Goal: Check status: Check status

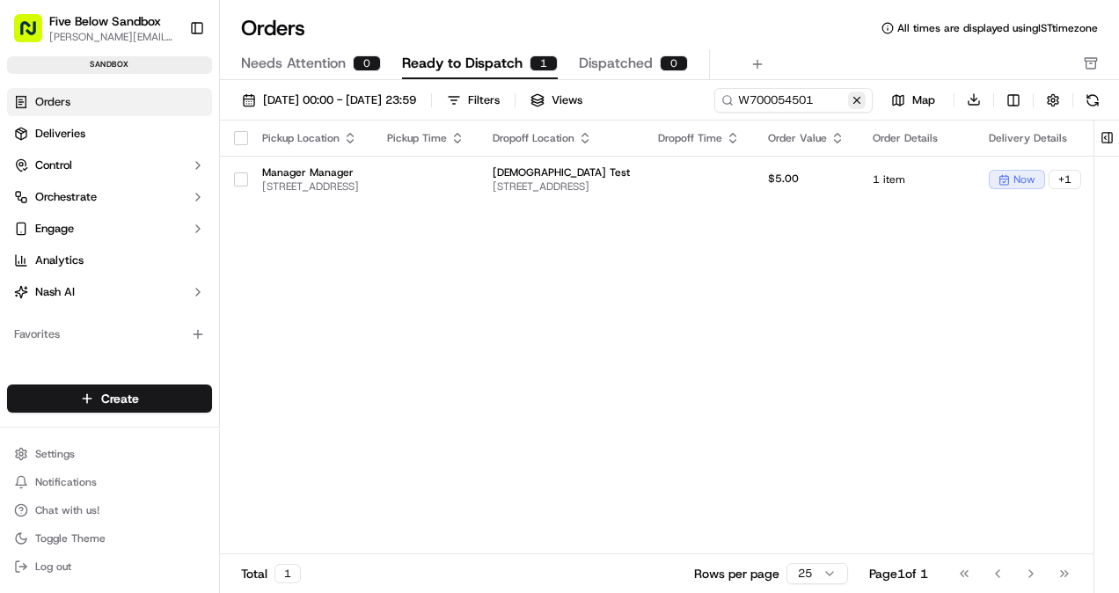
click at [431, 123] on div "[DATE] 00:00 - [DATE] 23:59 Filters Views W700054501 Map Download Pickup Locati…" at bounding box center [669, 342] width 899 height 525
click at [859, 102] on button at bounding box center [857, 101] width 18 height 18
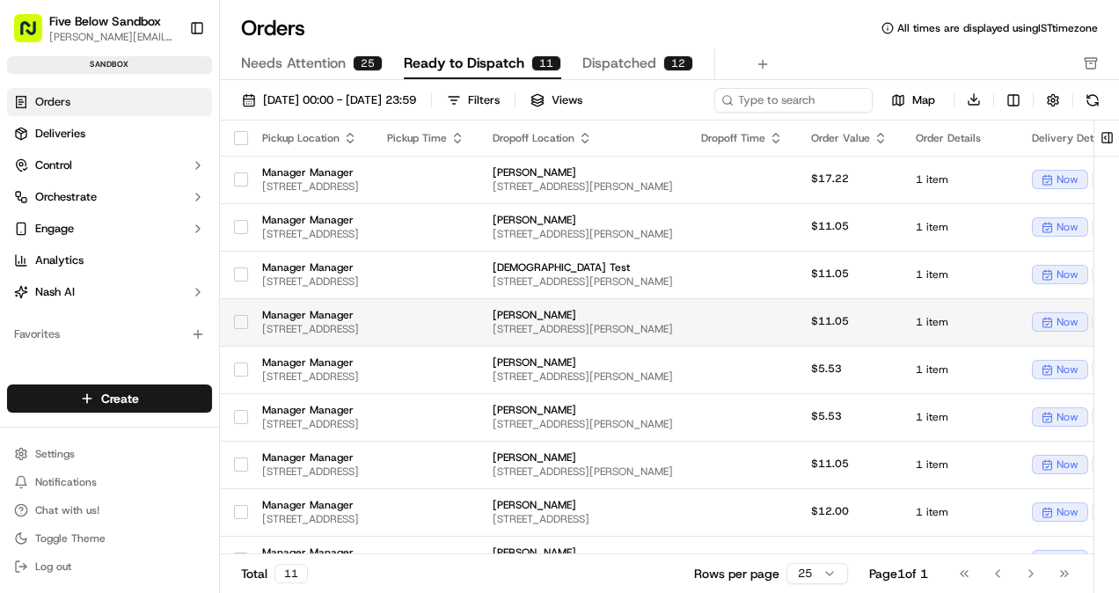
click at [359, 308] on span "Manager Manager" at bounding box center [310, 315] width 97 height 14
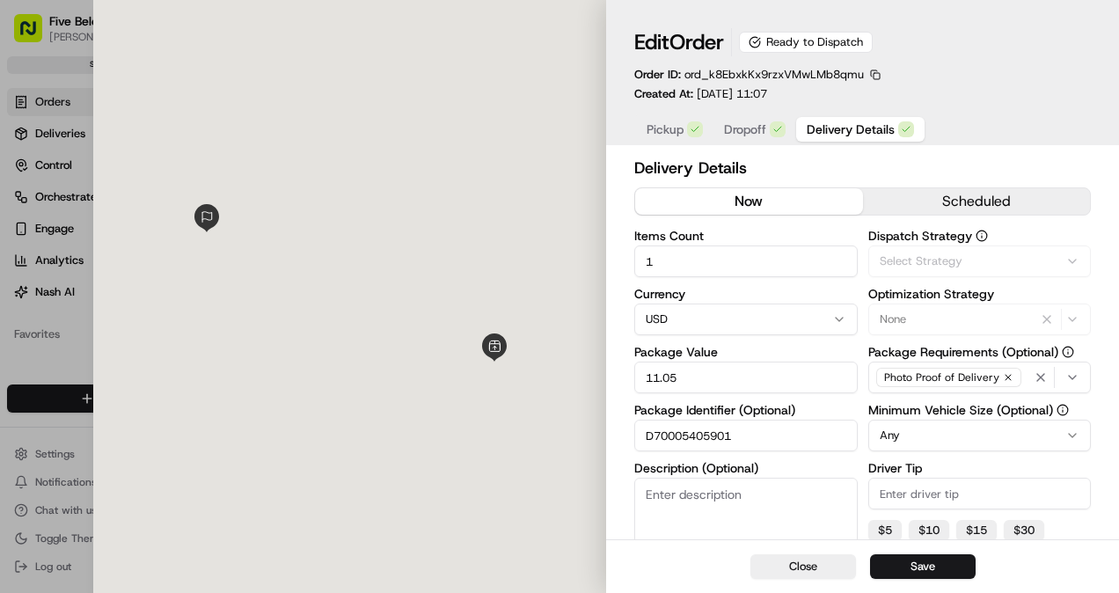
click at [854, 137] on span "Delivery Details" at bounding box center [851, 130] width 88 height 18
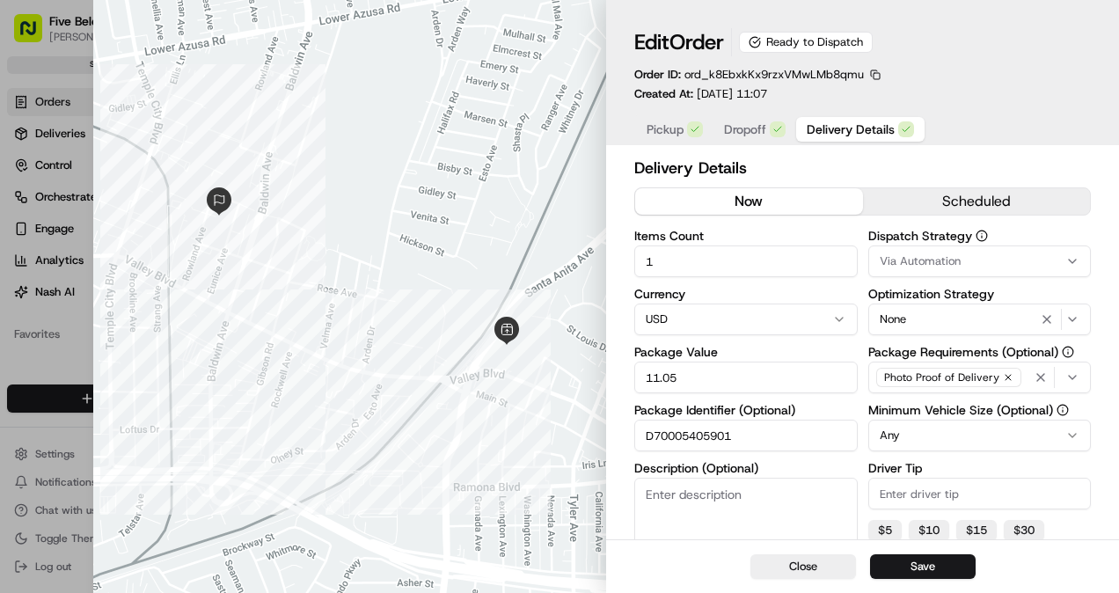
click at [728, 435] on input "D70005405901" at bounding box center [747, 436] width 224 height 32
click at [827, 568] on button "Close" at bounding box center [804, 566] width 106 height 25
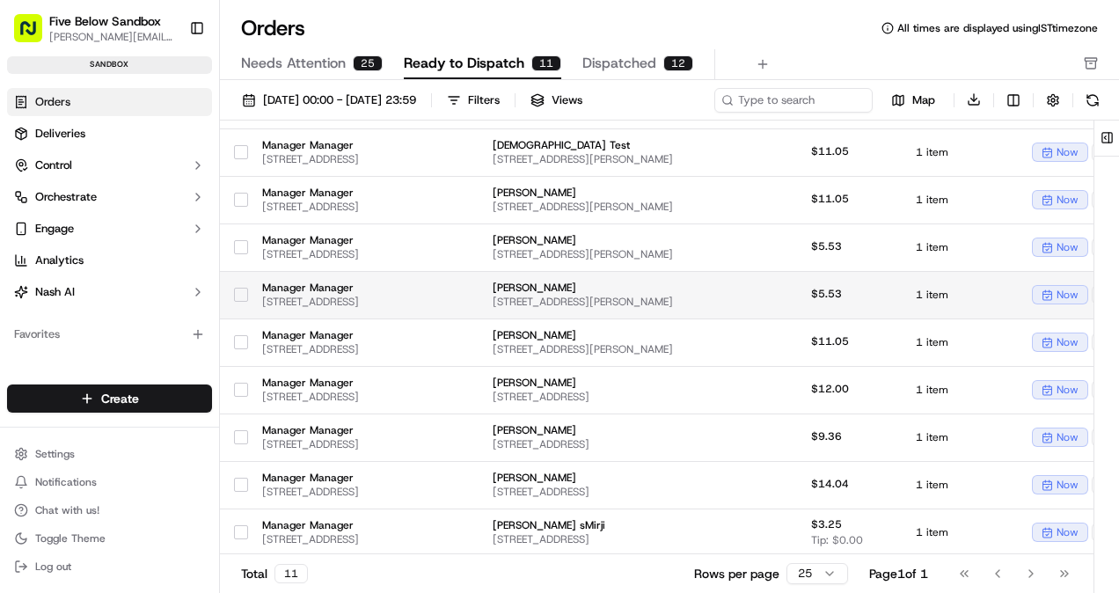
scroll to position [43, 0]
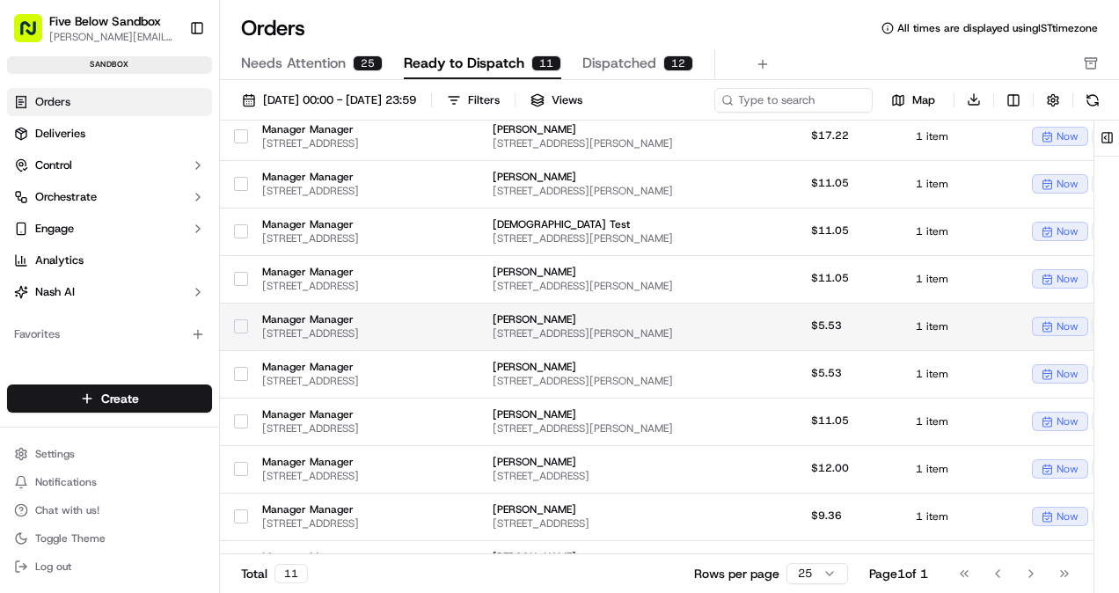
click at [479, 334] on td at bounding box center [426, 327] width 106 height 48
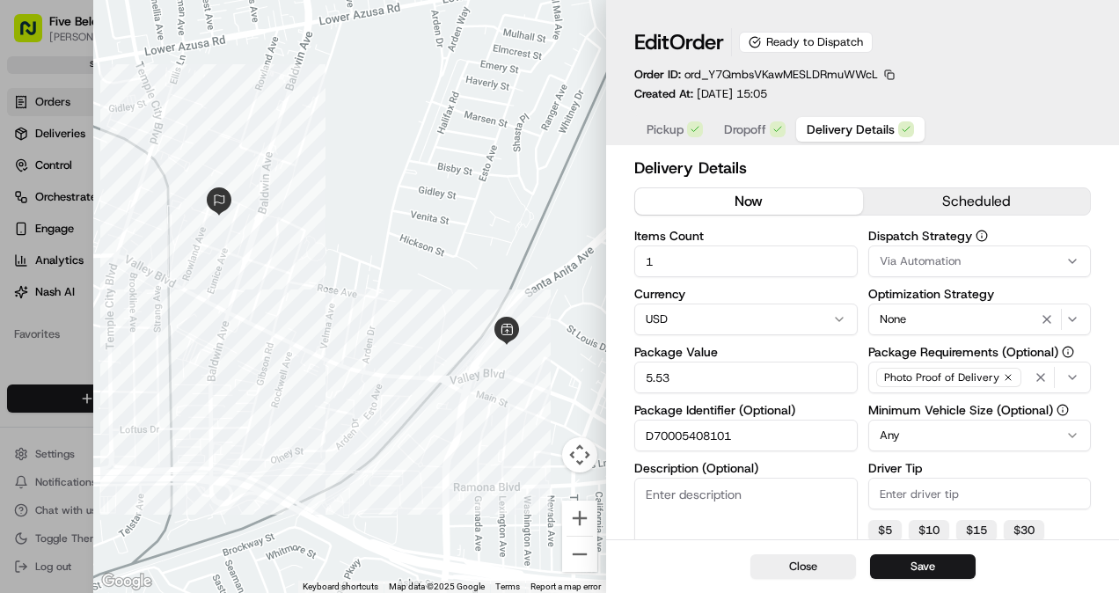
click at [693, 427] on input "D70005408101" at bounding box center [747, 436] width 224 height 32
click at [771, 563] on button "Close" at bounding box center [804, 566] width 106 height 25
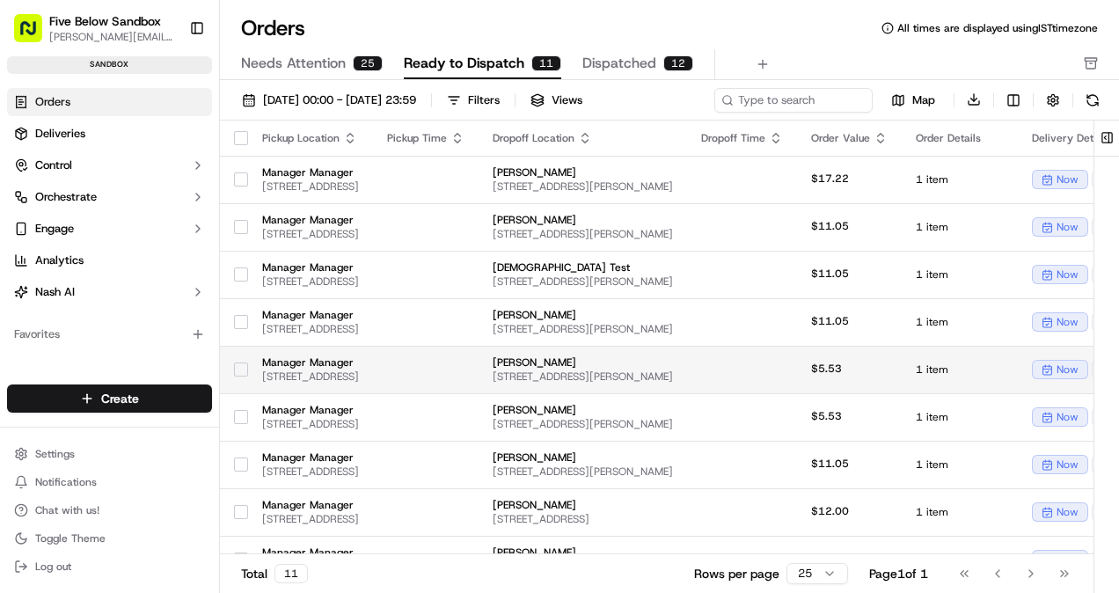
scroll to position [123, 0]
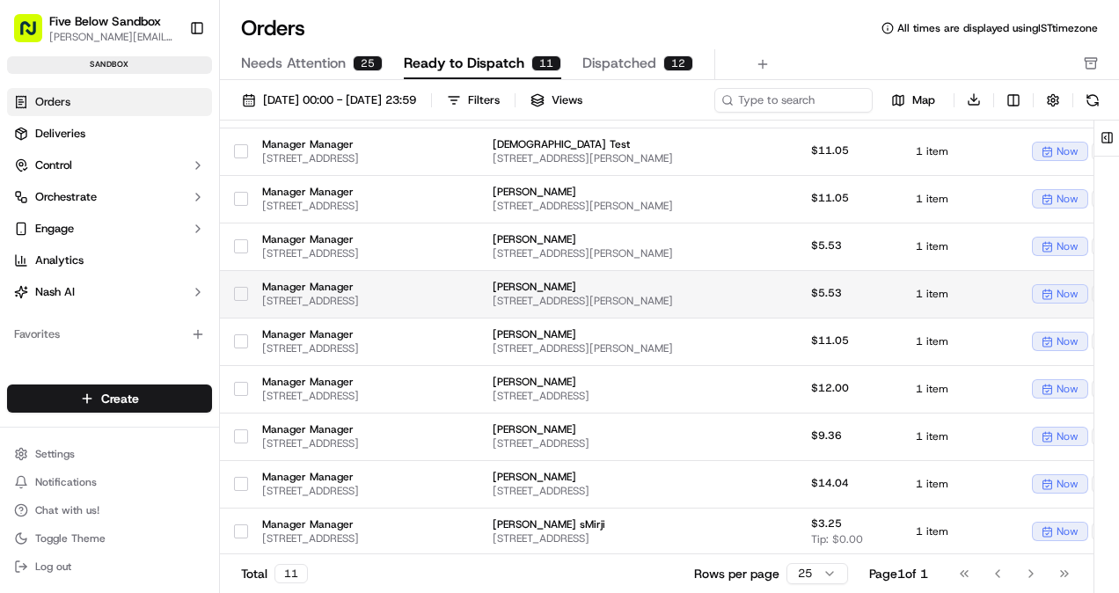
click at [479, 315] on td at bounding box center [426, 294] width 106 height 48
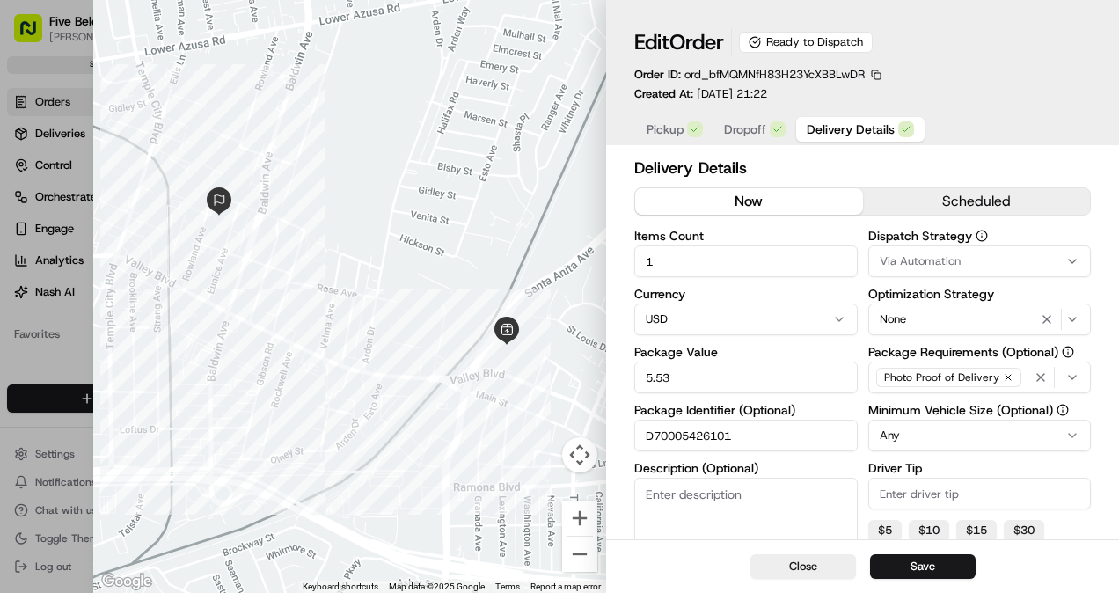
click at [702, 435] on input "D70005426101" at bounding box center [747, 436] width 224 height 32
click at [818, 568] on button "Close" at bounding box center [804, 566] width 106 height 25
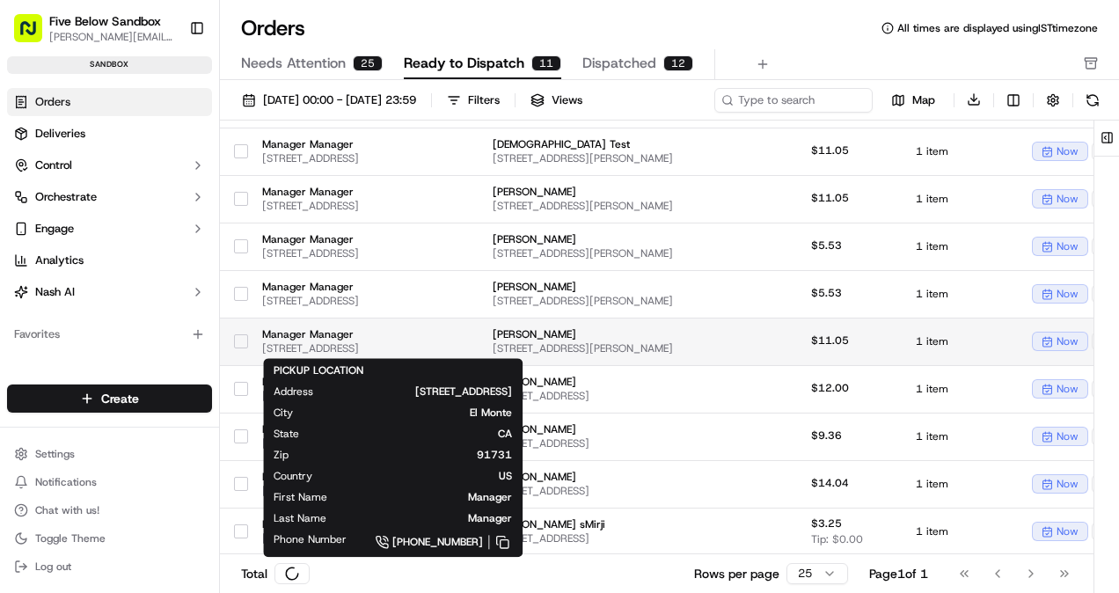
scroll to position [50, 0]
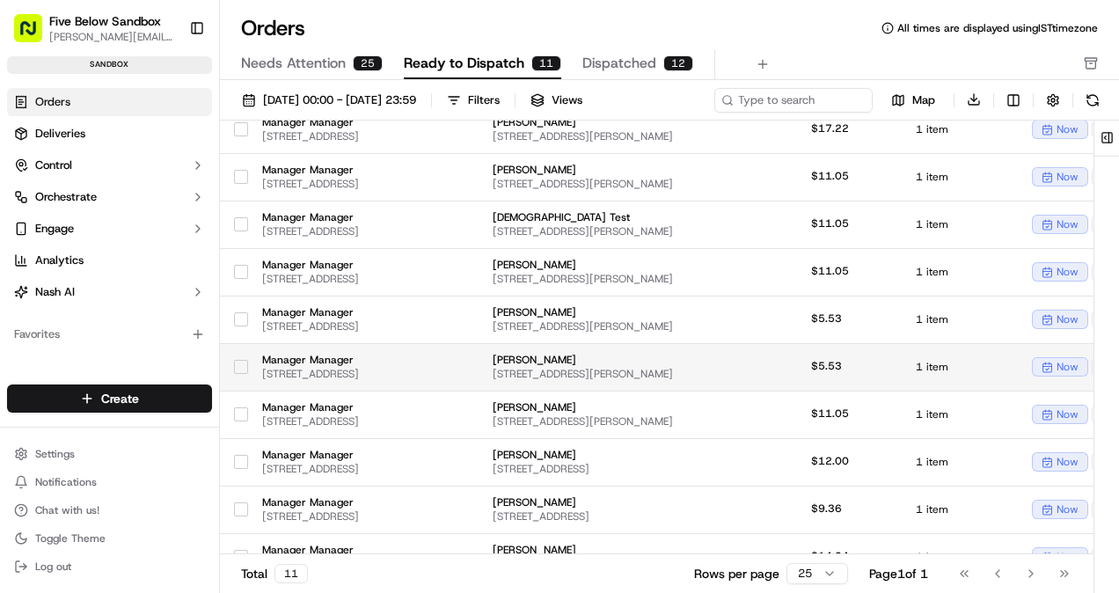
click at [359, 360] on span "Manager Manager" at bounding box center [310, 360] width 97 height 14
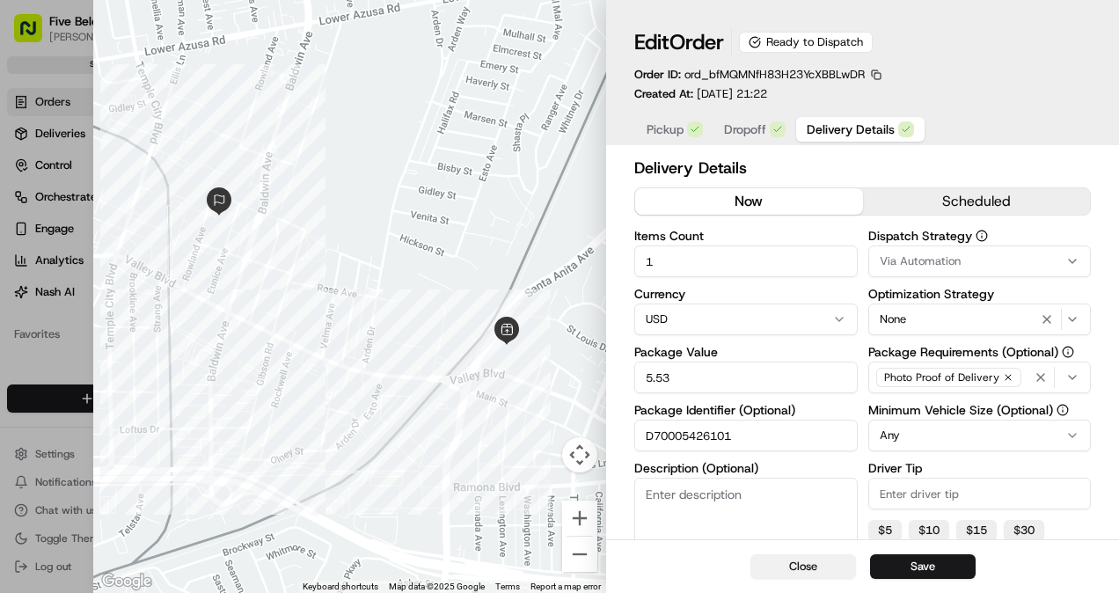
click at [787, 556] on button "Close" at bounding box center [804, 566] width 106 height 25
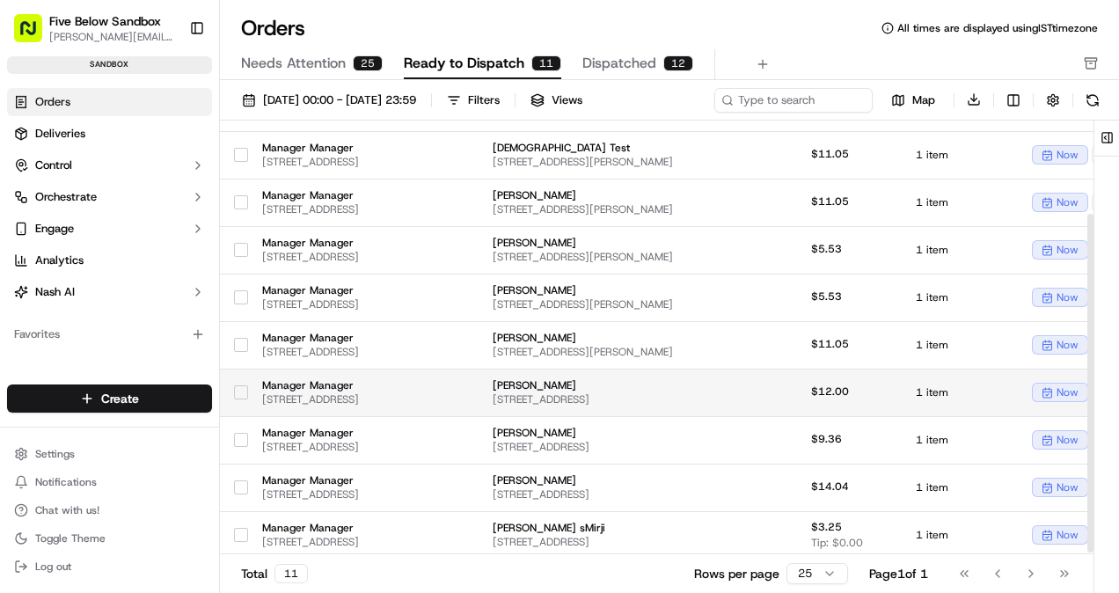
scroll to position [123, 0]
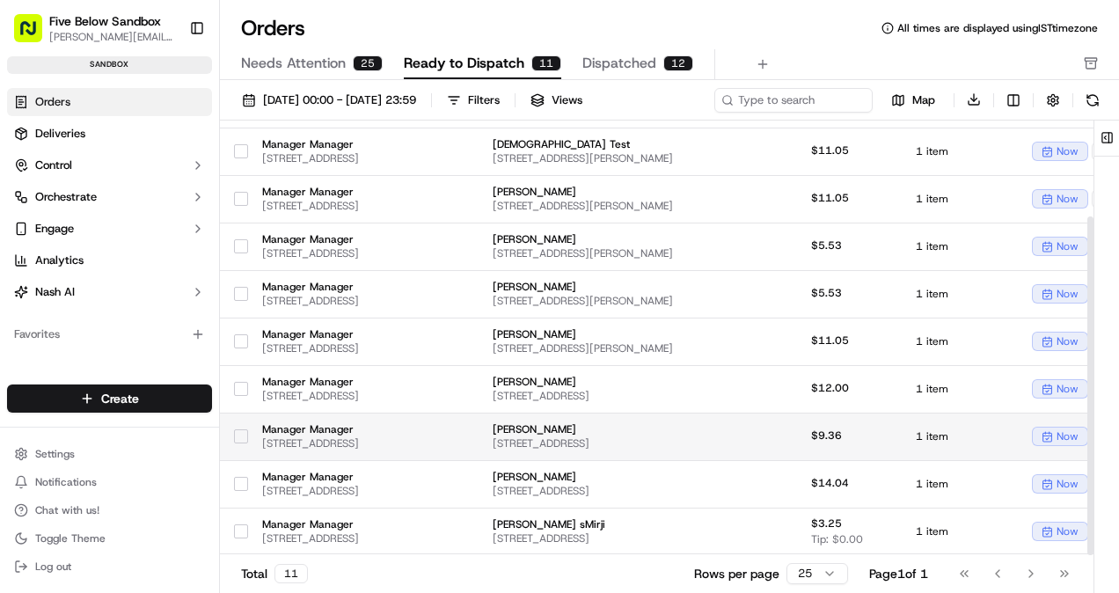
click at [479, 442] on td at bounding box center [426, 437] width 106 height 48
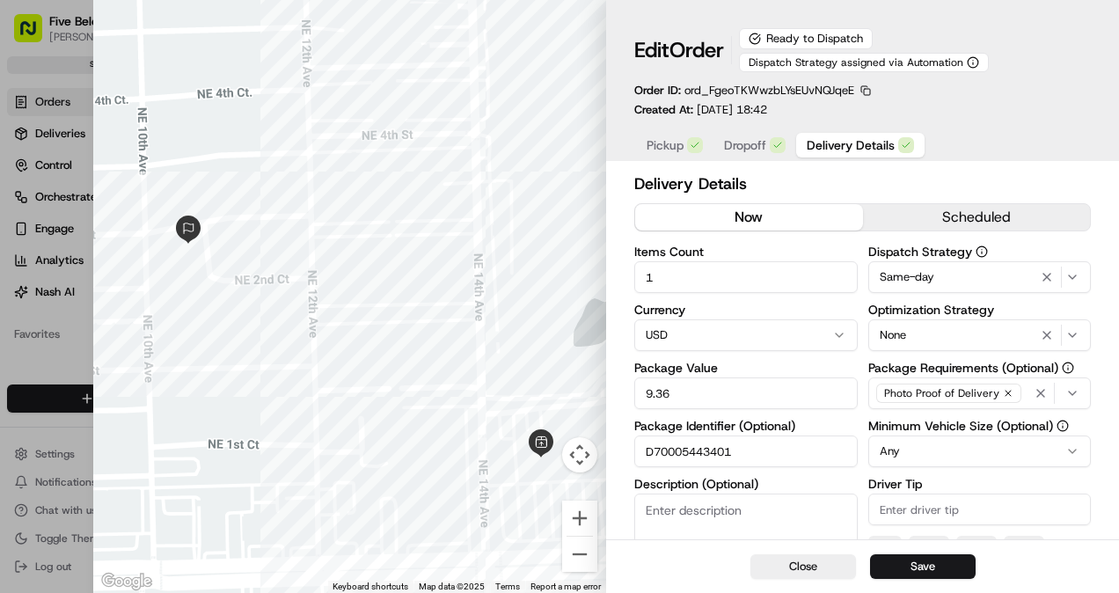
click at [713, 440] on input "D70005443401" at bounding box center [747, 452] width 224 height 32
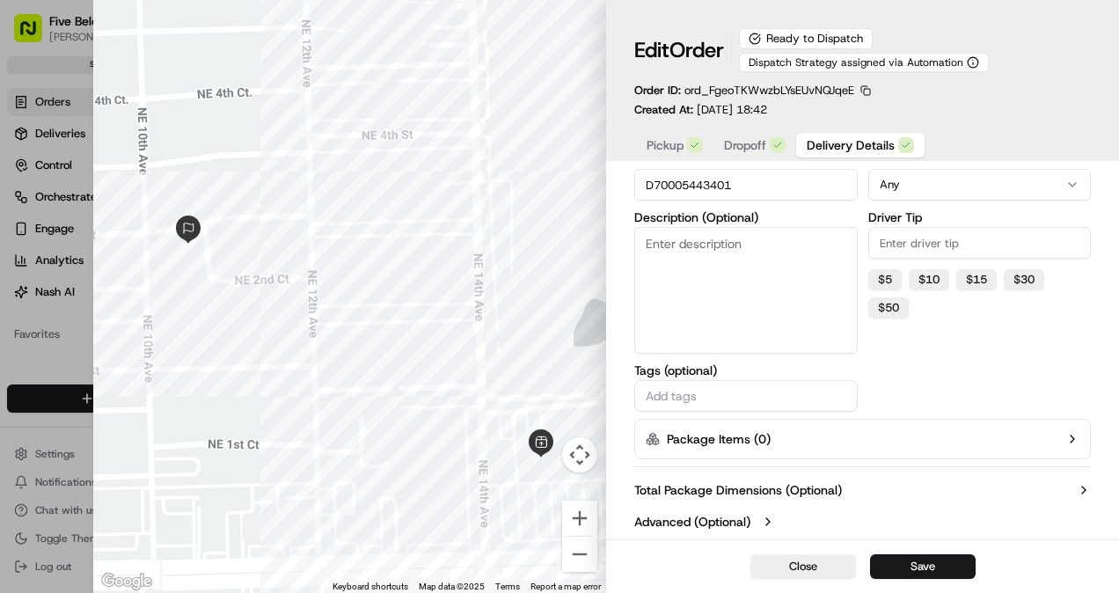
click at [693, 523] on label "Advanced (Optional)" at bounding box center [693, 522] width 116 height 18
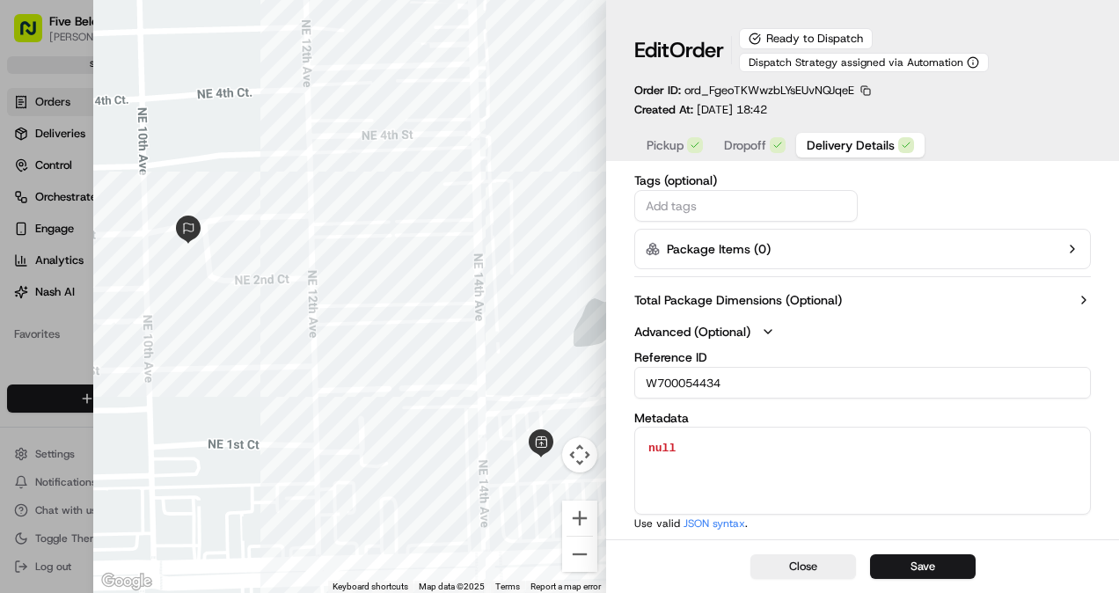
click at [676, 390] on input "W700054434" at bounding box center [863, 383] width 457 height 32
click at [681, 391] on input "W700054434" at bounding box center [863, 383] width 457 height 32
